Goal: Find specific fact: Find specific fact

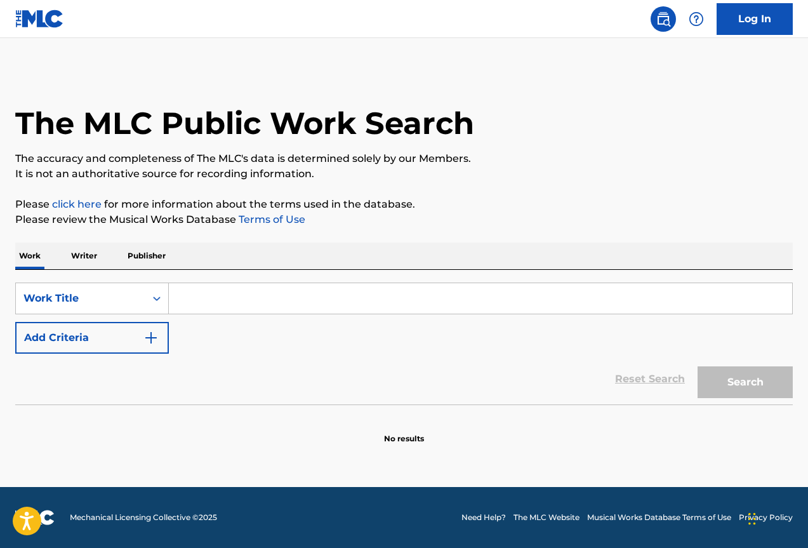
click at [154, 256] on p "Publisher" at bounding box center [147, 255] width 46 height 27
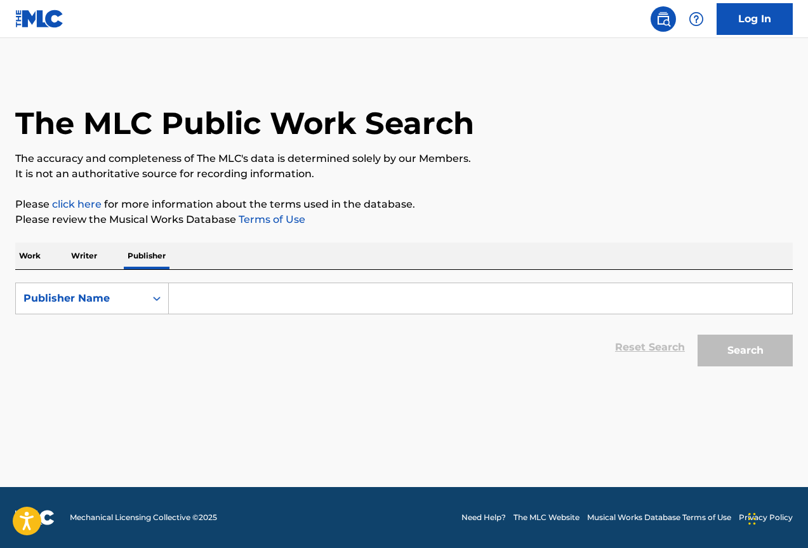
click at [242, 293] on input "Search Form" at bounding box center [480, 298] width 623 height 30
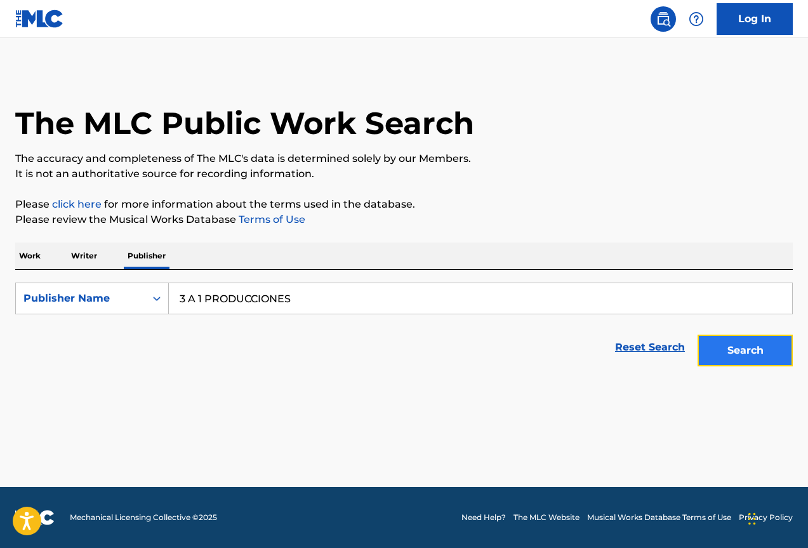
click at [767, 354] on button "Search" at bounding box center [745, 350] width 95 height 32
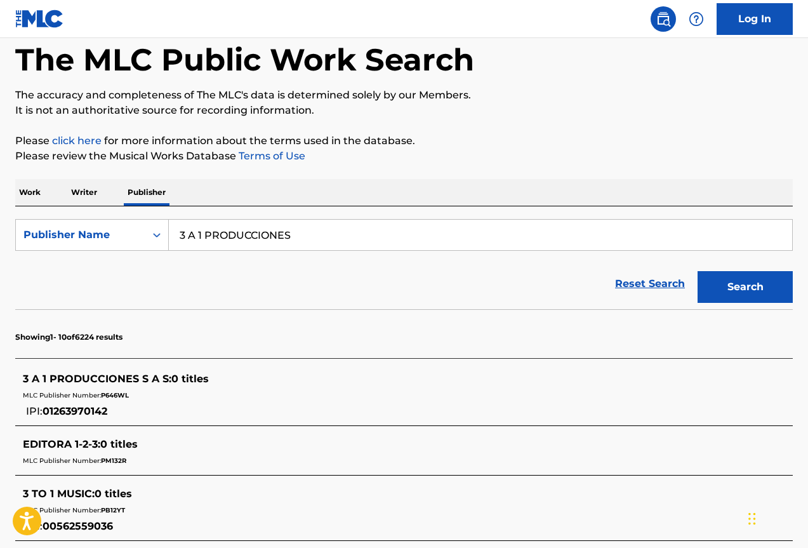
scroll to position [127, 0]
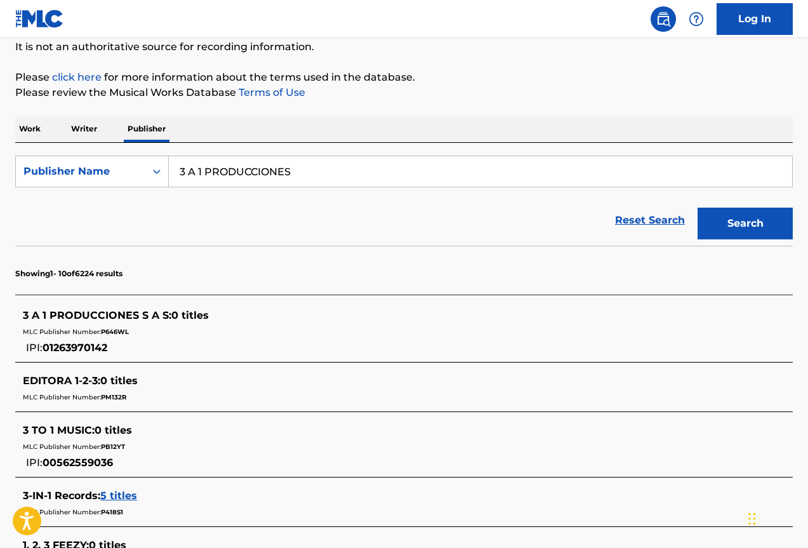
click at [327, 179] on input "3 A 1 PRODUCCIONES" at bounding box center [480, 171] width 623 height 30
click at [316, 175] on input "3 A 1 PRODUCCIONES" at bounding box center [480, 171] width 623 height 30
type input "s"
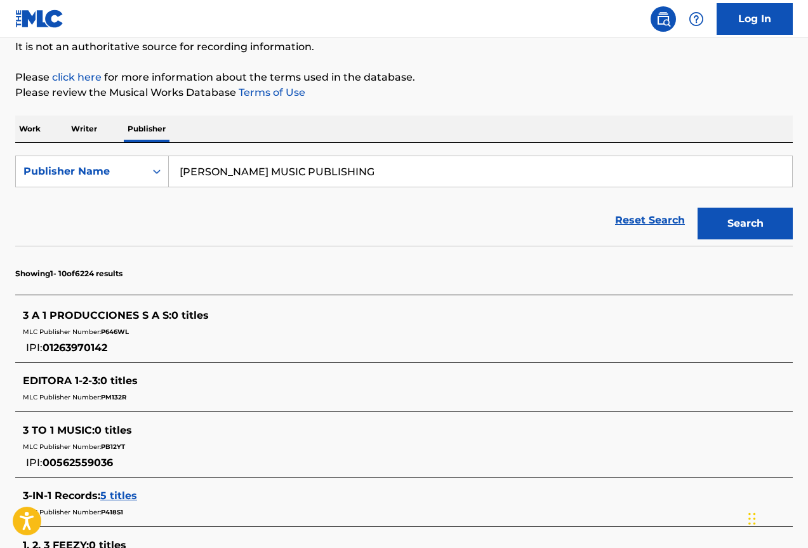
type input "[PERSON_NAME] MUSIC PUBLISHING"
click at [698, 208] on button "Search" at bounding box center [745, 224] width 95 height 32
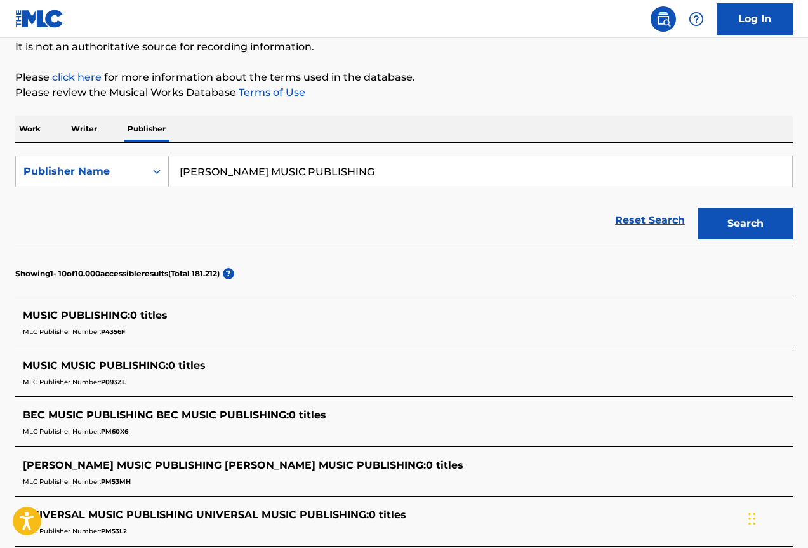
scroll to position [0, 0]
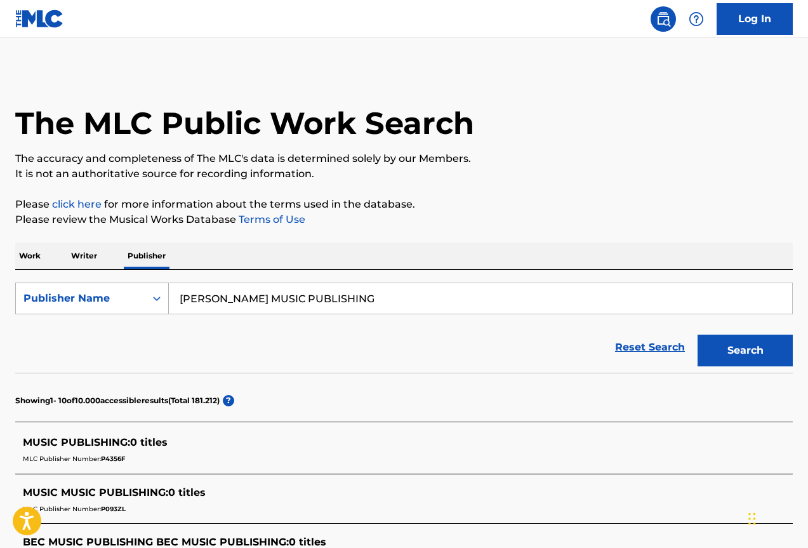
drag, startPoint x: 260, startPoint y: 297, endPoint x: 129, endPoint y: 294, distance: 130.8
click at [129, 294] on div "SearchWithCriteria0e05eadf-058a-4a92-b5f7-8372fa860cdb Publisher Name [PERSON_N…" at bounding box center [403, 298] width 777 height 32
type input "3 A 1 PRODUCCIONES"
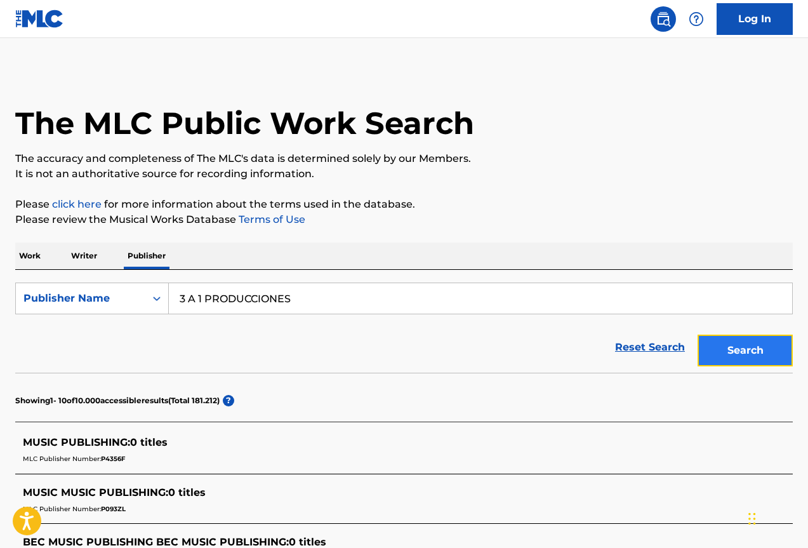
click at [718, 359] on button "Search" at bounding box center [745, 350] width 95 height 32
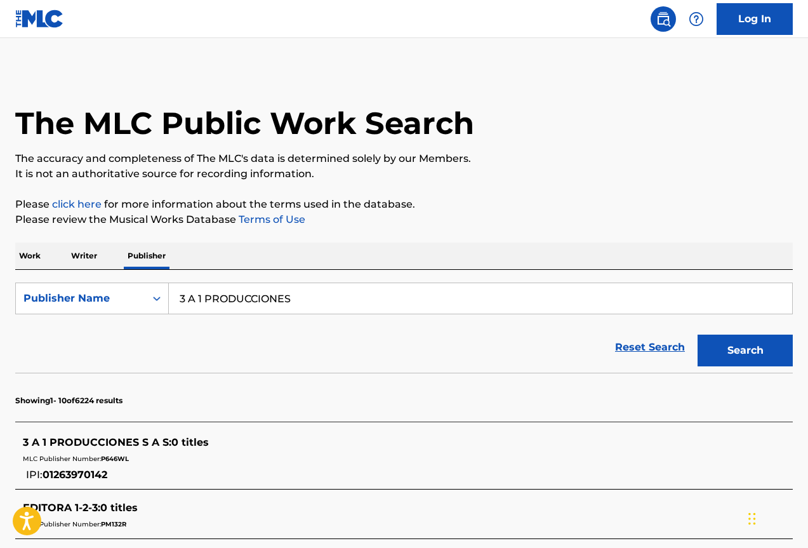
scroll to position [190, 0]
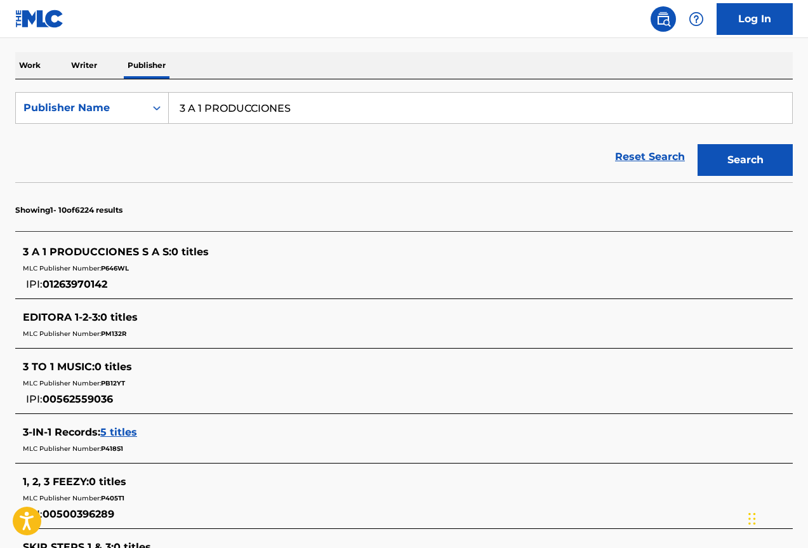
click at [104, 285] on span "01263970142" at bounding box center [75, 284] width 65 height 12
copy span "01263970142"
